Goal: Transaction & Acquisition: Book appointment/travel/reservation

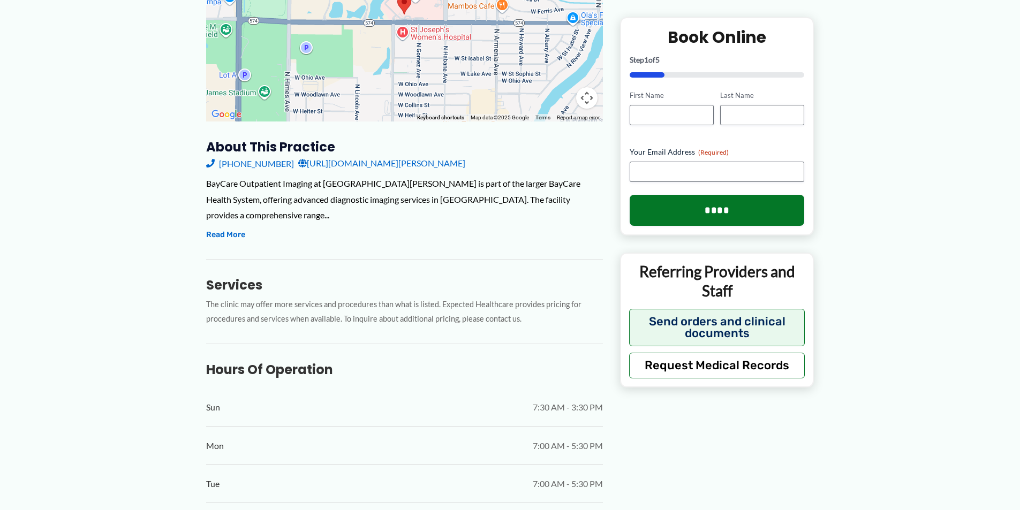
scroll to position [214, 0]
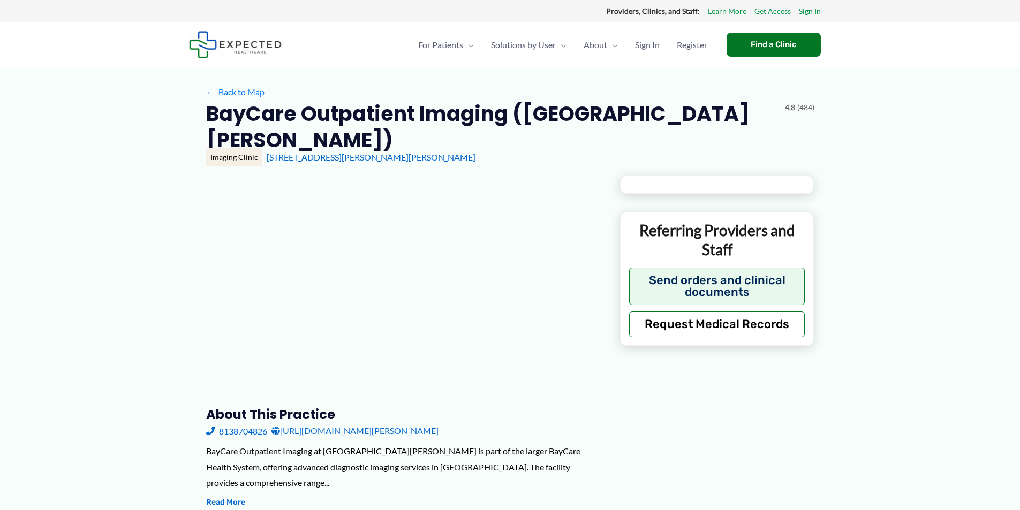
type input "**********"
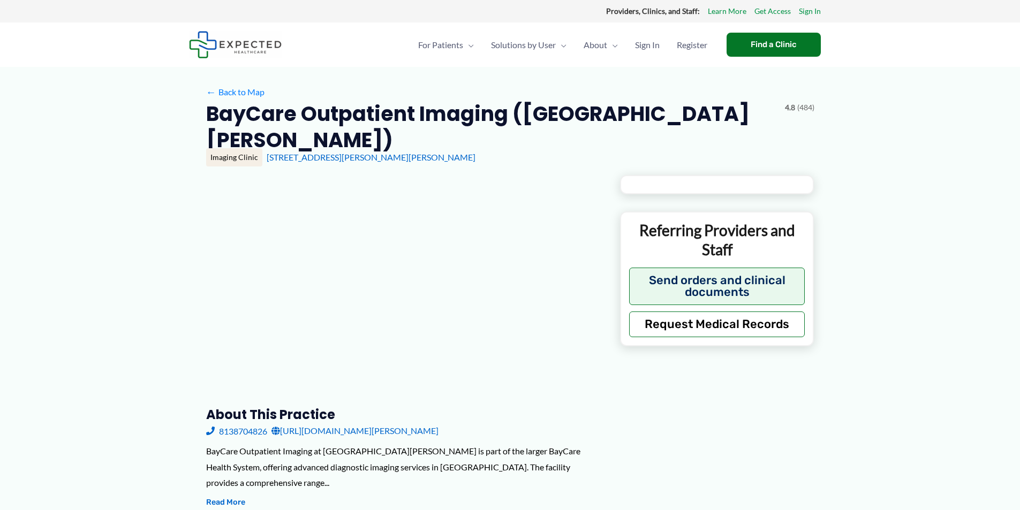
type input "**********"
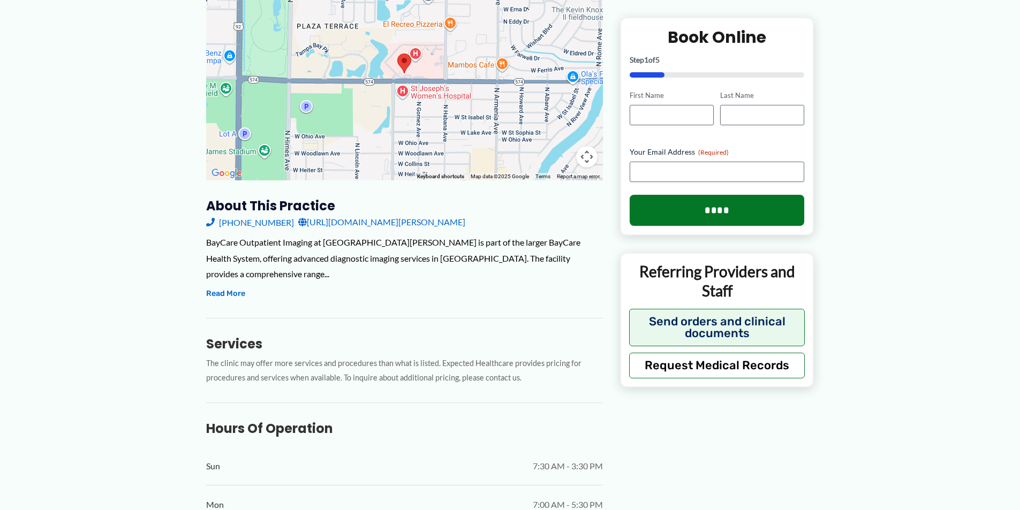
scroll to position [251, 0]
